Goal: Go to known website: Access a specific website the user already knows

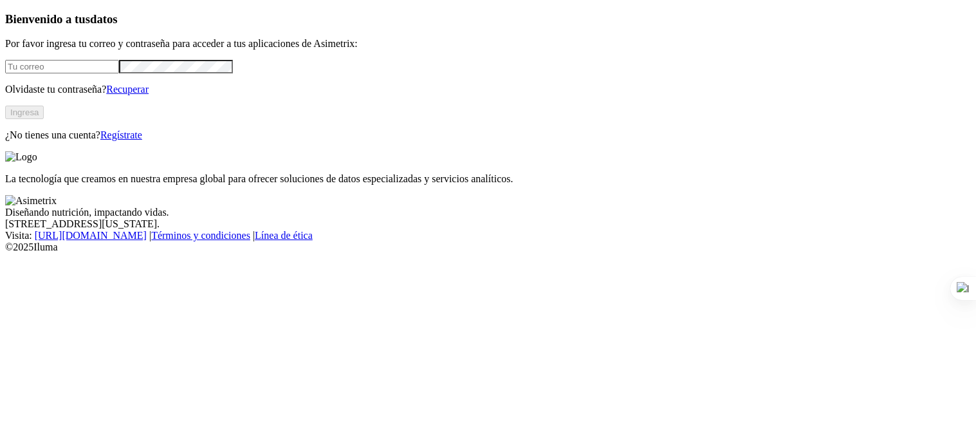
type input "[PERSON_NAME][EMAIL_ADDRESS][PERSON_NAME][DOMAIN_NAME]"
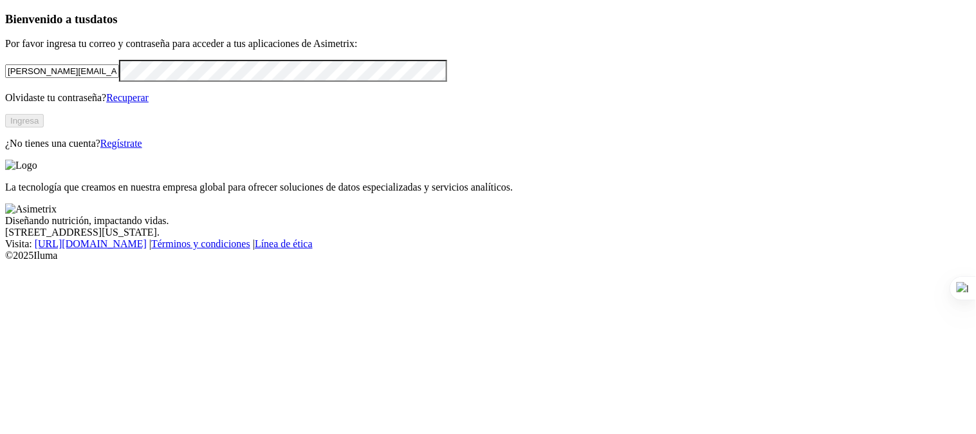
click at [44, 127] on button "Ingresa" at bounding box center [24, 121] width 39 height 14
